Goal: Task Accomplishment & Management: Use online tool/utility

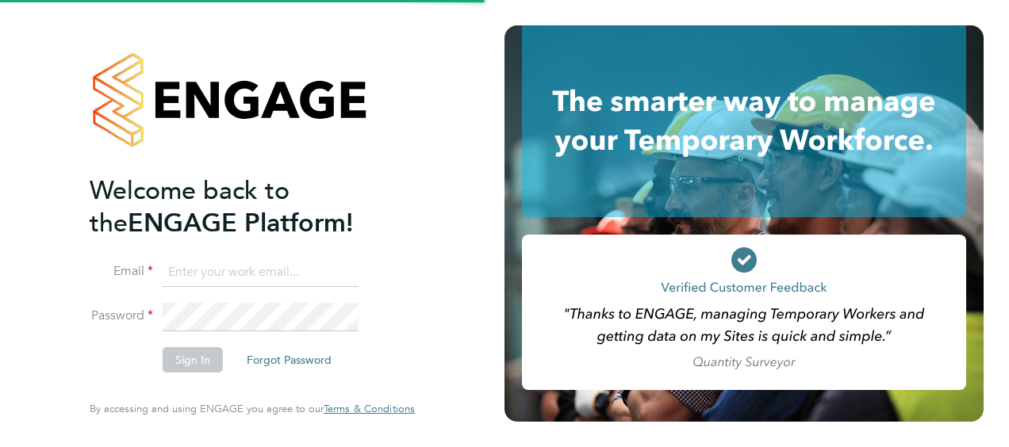
click at [244, 277] on input at bounding box center [261, 273] width 196 height 29
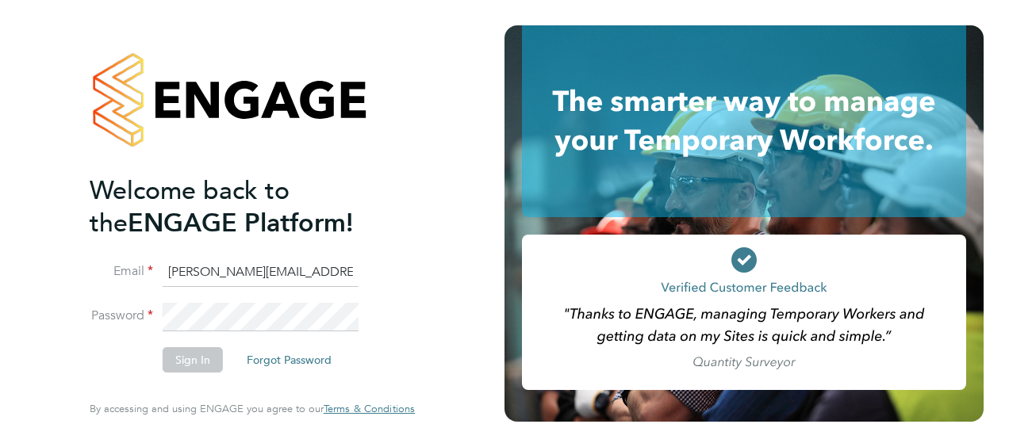
type input "[PERSON_NAME][EMAIL_ADDRESS][PERSON_NAME][PERSON_NAME][DOMAIN_NAME]"
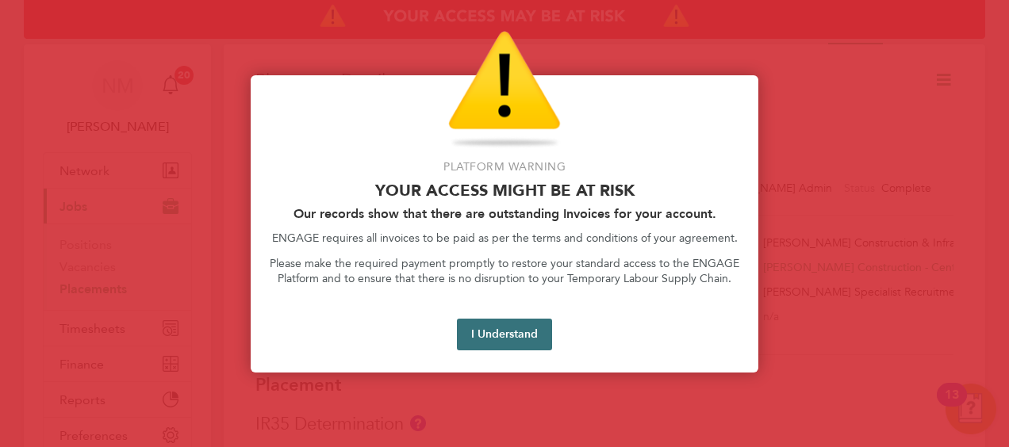
click at [469, 339] on button "I Understand" at bounding box center [504, 335] width 95 height 32
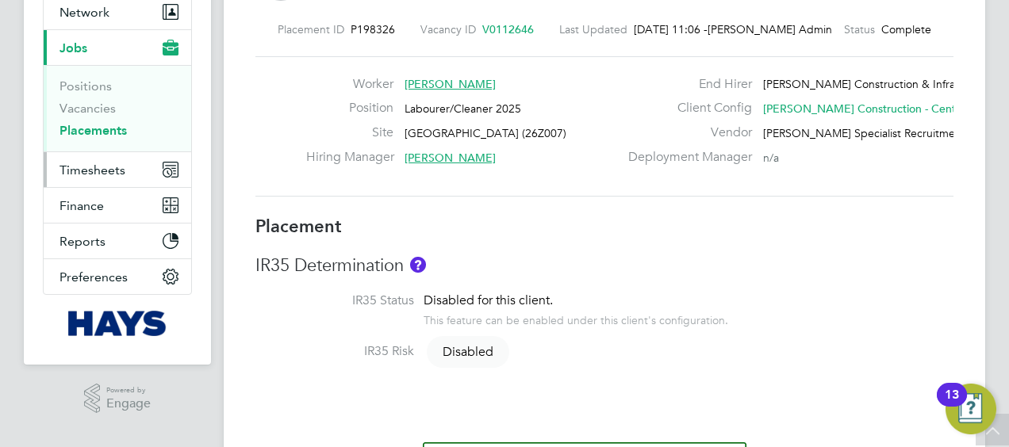
click at [102, 168] on span "Timesheets" at bounding box center [92, 170] width 66 height 15
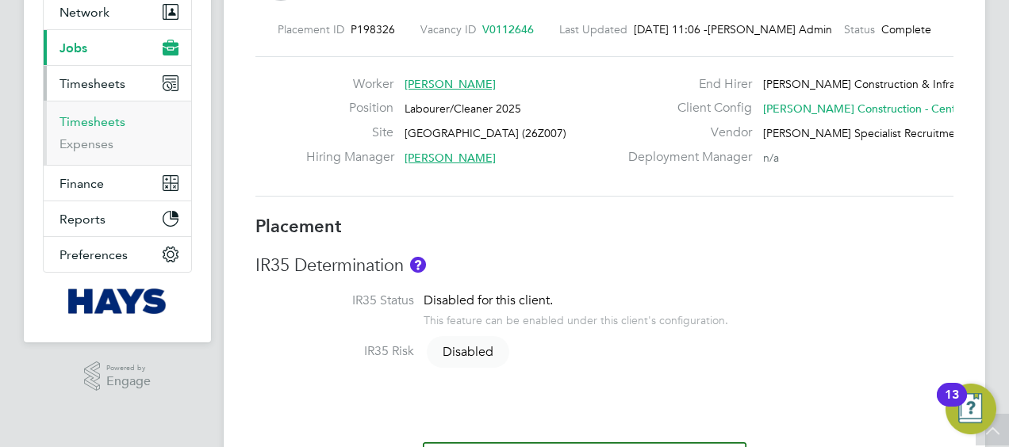
click at [111, 119] on link "Timesheets" at bounding box center [92, 121] width 66 height 15
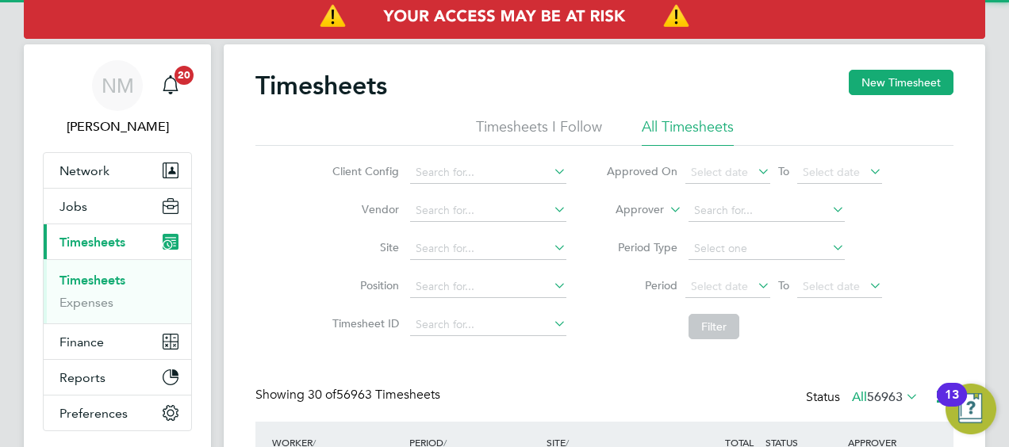
click at [625, 209] on label "Approver" at bounding box center [627, 210] width 71 height 16
click at [619, 225] on li "Worker" at bounding box center [625, 228] width 78 height 21
click at [751, 206] on input at bounding box center [766, 211] width 156 height 22
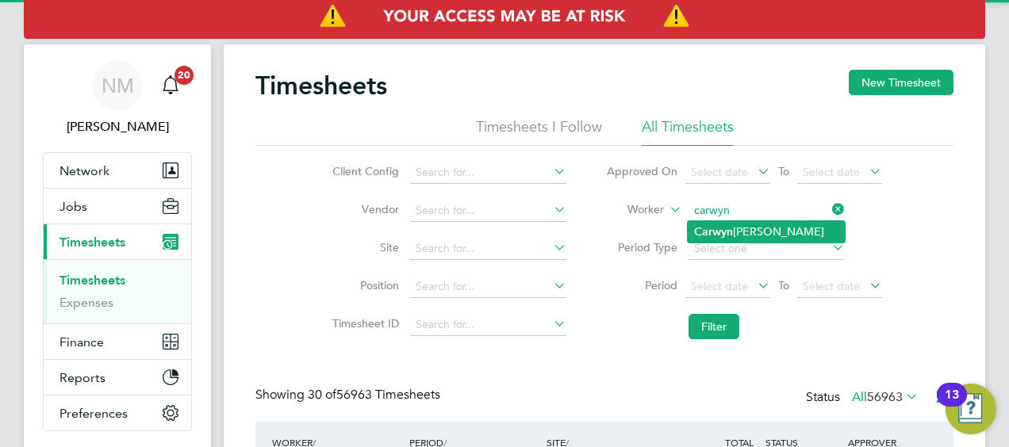
click at [758, 225] on li "Carwyn Edwards" at bounding box center [765, 231] width 157 height 21
type input "Carwyn Edwards"
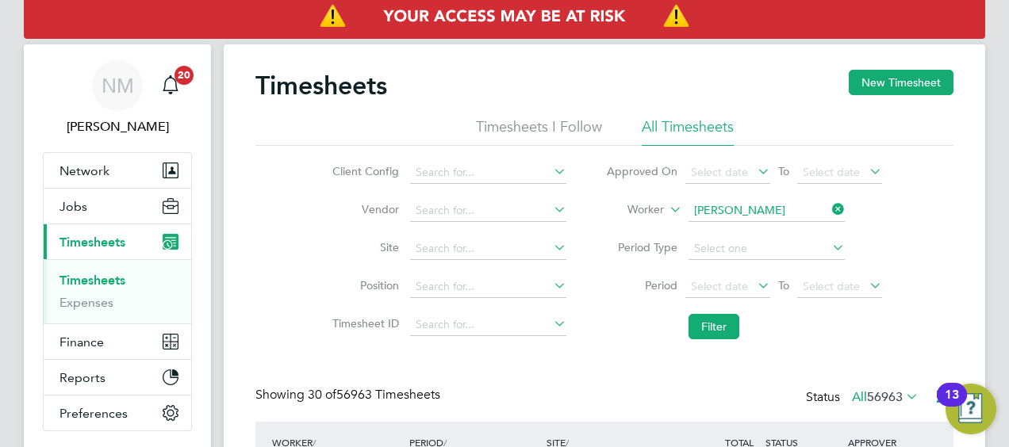
click at [741, 321] on li "Filter" at bounding box center [744, 326] width 316 height 41
click at [710, 327] on button "Filter" at bounding box center [713, 326] width 51 height 25
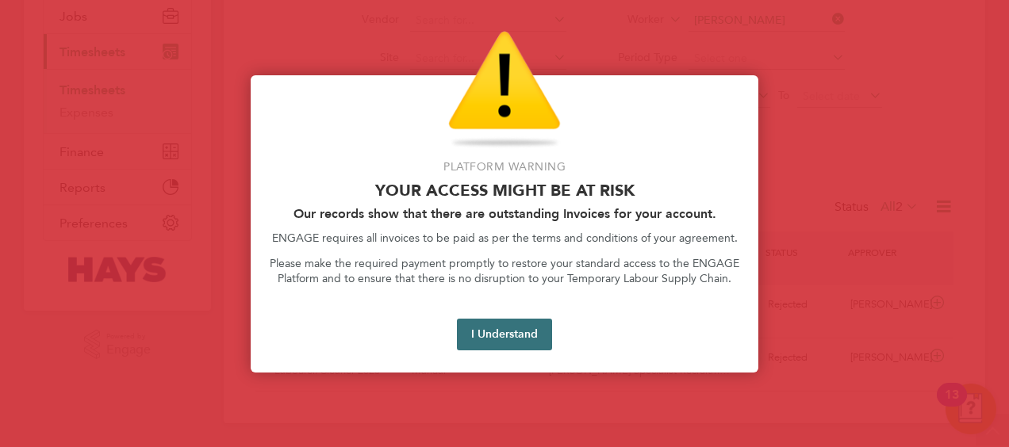
click at [502, 349] on button "I Understand" at bounding box center [504, 335] width 95 height 32
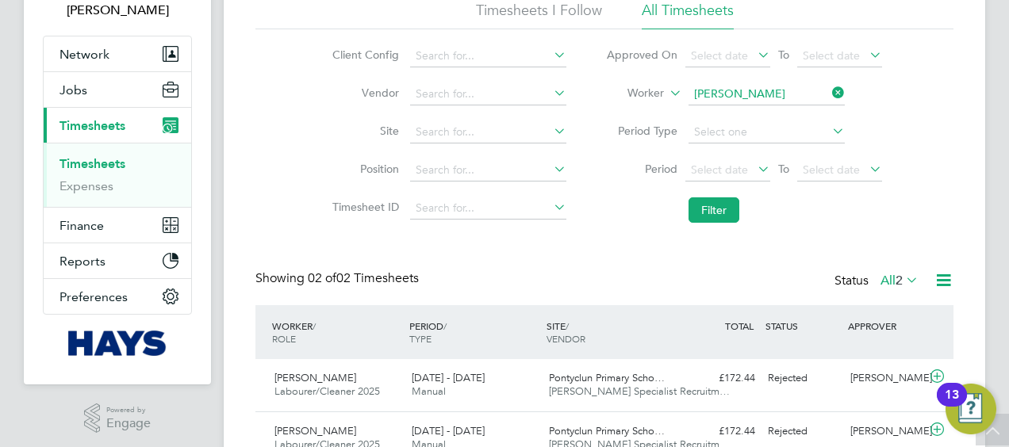
scroll to position [32, 0]
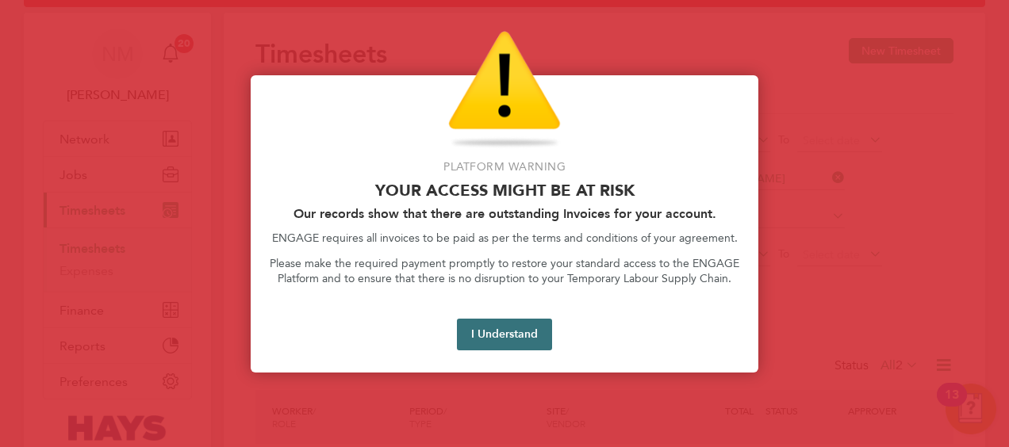
click at [496, 324] on button "I Understand" at bounding box center [504, 335] width 95 height 32
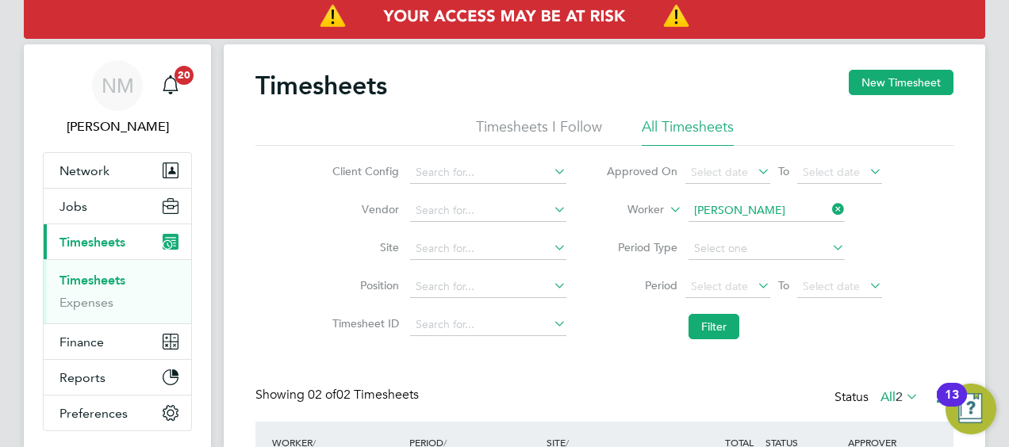
scroll to position [190, 0]
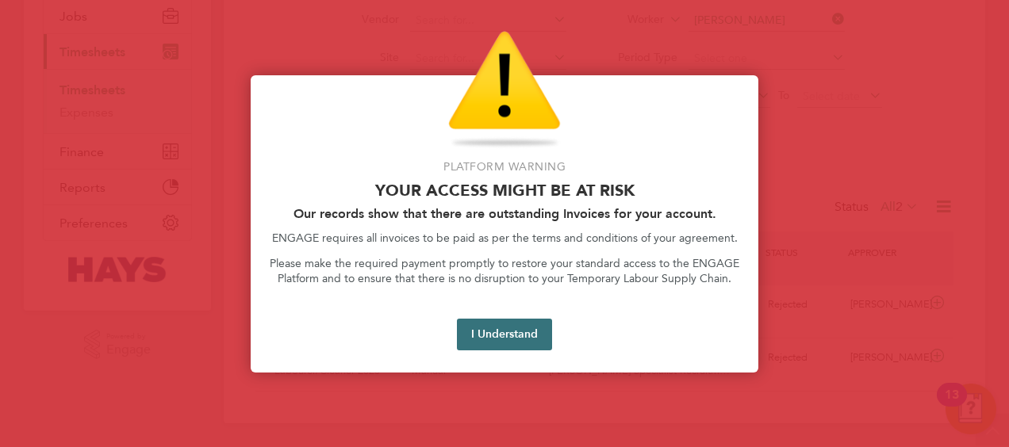
click at [511, 343] on button "I Understand" at bounding box center [504, 335] width 95 height 32
click at [507, 333] on button "I Understand" at bounding box center [504, 335] width 95 height 32
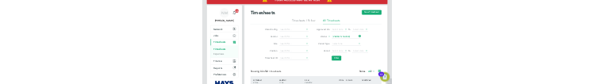
scroll to position [0, 0]
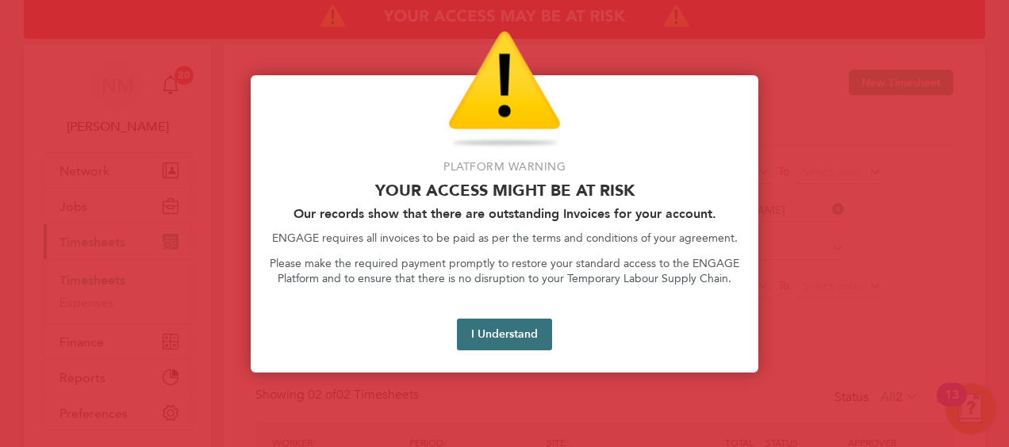
click at [519, 343] on button "I Understand" at bounding box center [504, 335] width 95 height 32
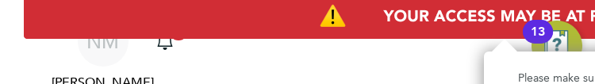
scroll to position [40, 89]
